Goal: Task Accomplishment & Management: Use online tool/utility

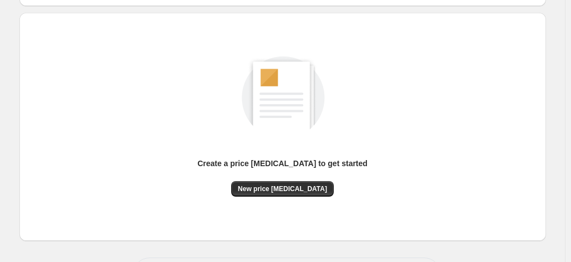
scroll to position [152, 0]
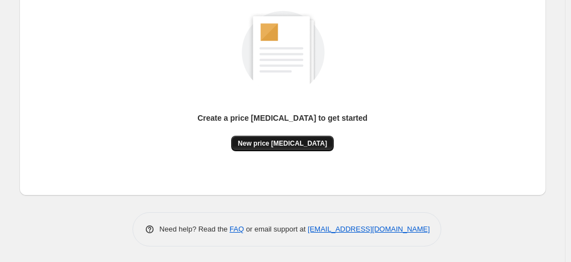
click at [270, 142] on span "New price [MEDICAL_DATA]" at bounding box center [282, 143] width 89 height 9
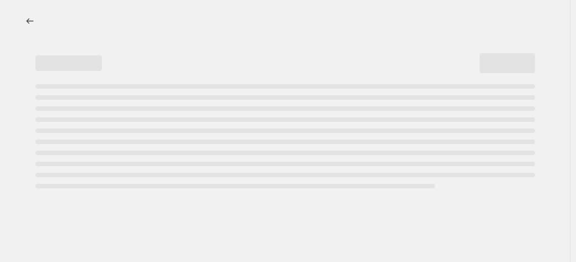
select select "percentage"
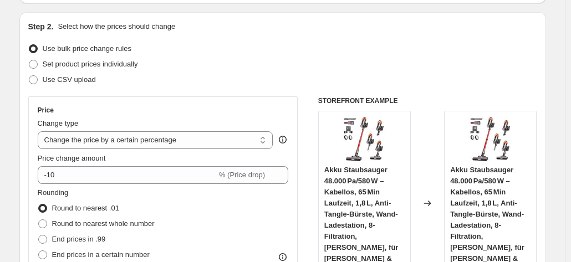
scroll to position [222, 0]
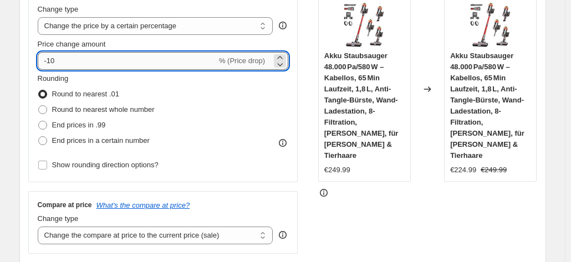
click at [109, 64] on input "-10" at bounding box center [127, 61] width 179 height 18
type input "-1"
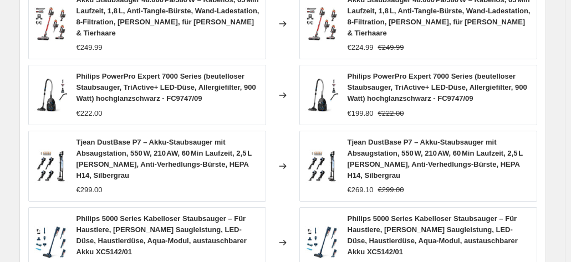
scroll to position [886, 0]
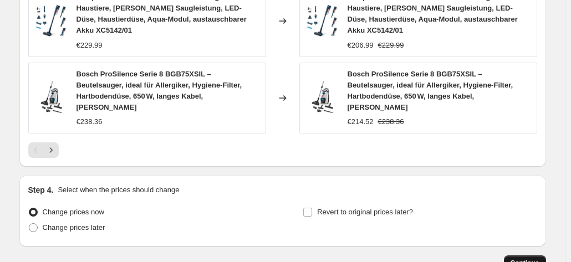
type input "-35"
click at [526, 255] on button "Continue" at bounding box center [524, 263] width 42 height 16
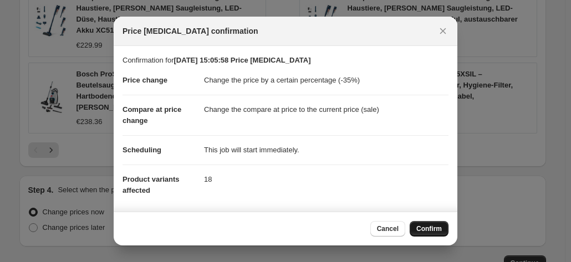
click at [436, 224] on button "Confirm" at bounding box center [428, 229] width 39 height 16
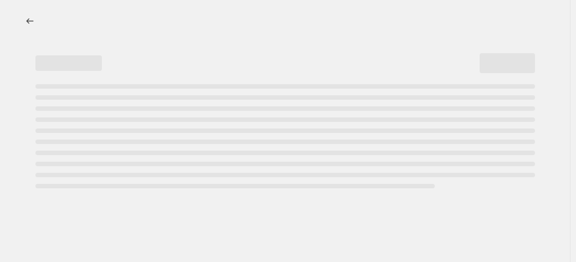
select select "percentage"
